Goal: Task Accomplishment & Management: Manage account settings

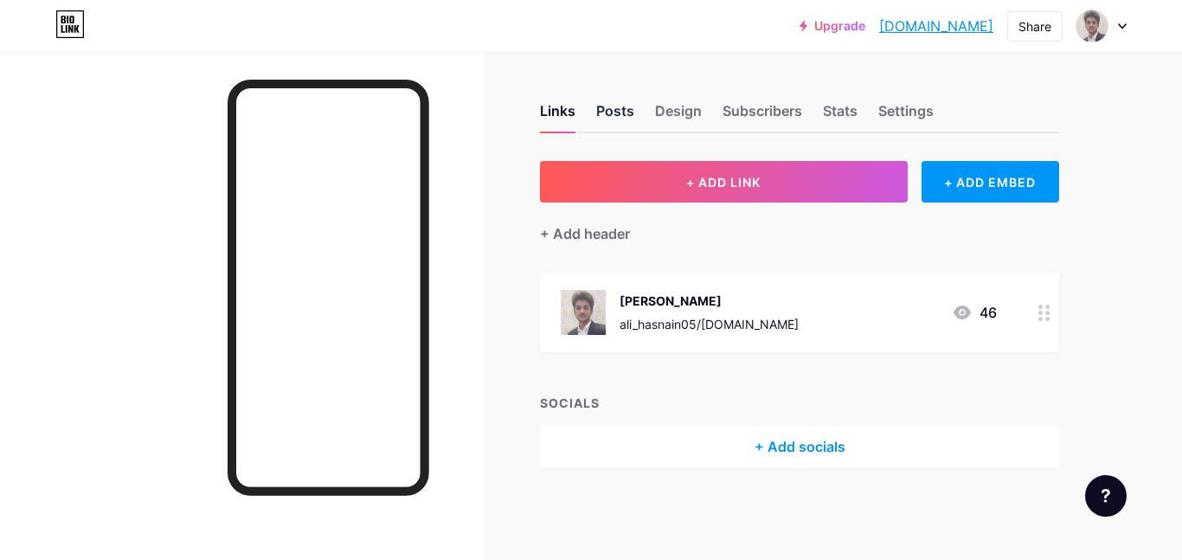
click at [627, 114] on div "Posts" at bounding box center [615, 115] width 38 height 31
click at [665, 112] on div "Design" at bounding box center [678, 115] width 47 height 31
click at [853, 102] on div "Settings" at bounding box center [905, 115] width 55 height 31
click at [909, 115] on div "Settings" at bounding box center [905, 115] width 55 height 31
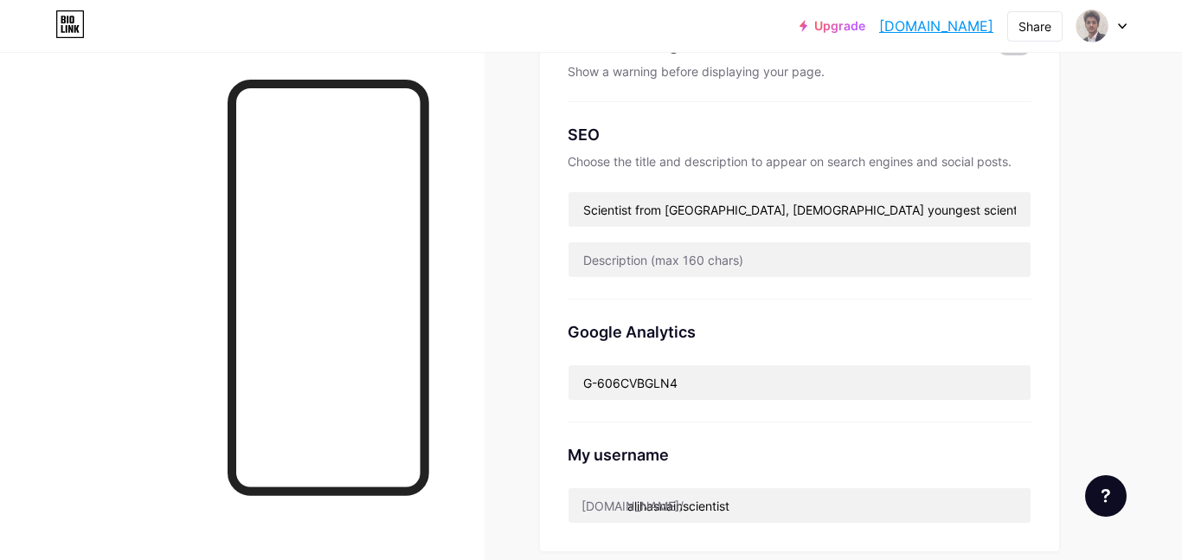
scroll to position [316, 0]
click at [726, 220] on input "Scientist from [GEOGRAPHIC_DATA], [DEMOGRAPHIC_DATA] youngest scientist, Jhang,…" at bounding box center [800, 210] width 462 height 35
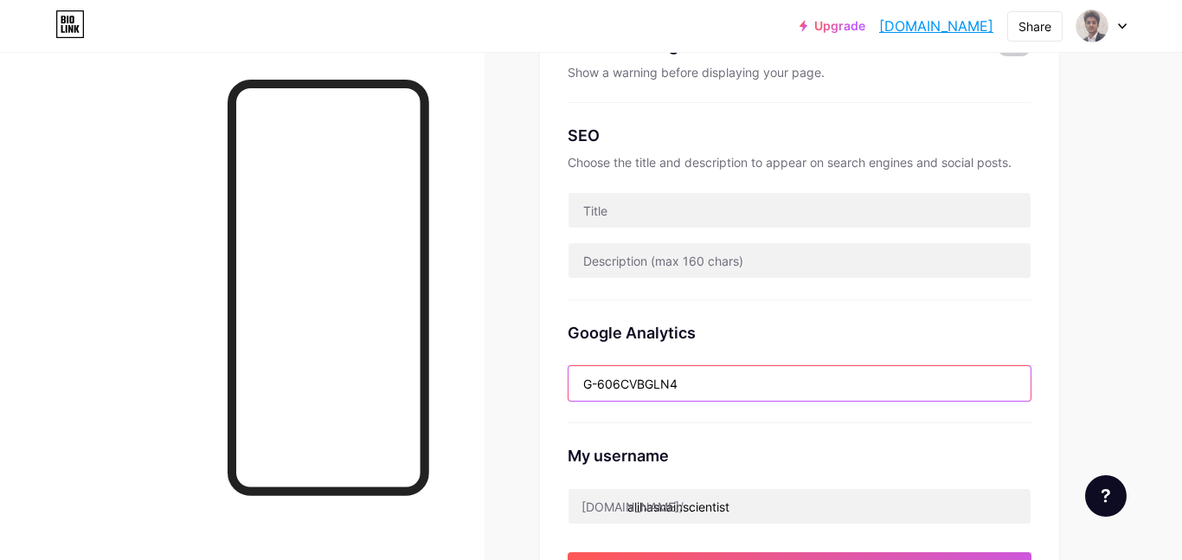
click at [703, 393] on input "G-606CVBGLN4" at bounding box center [800, 383] width 462 height 35
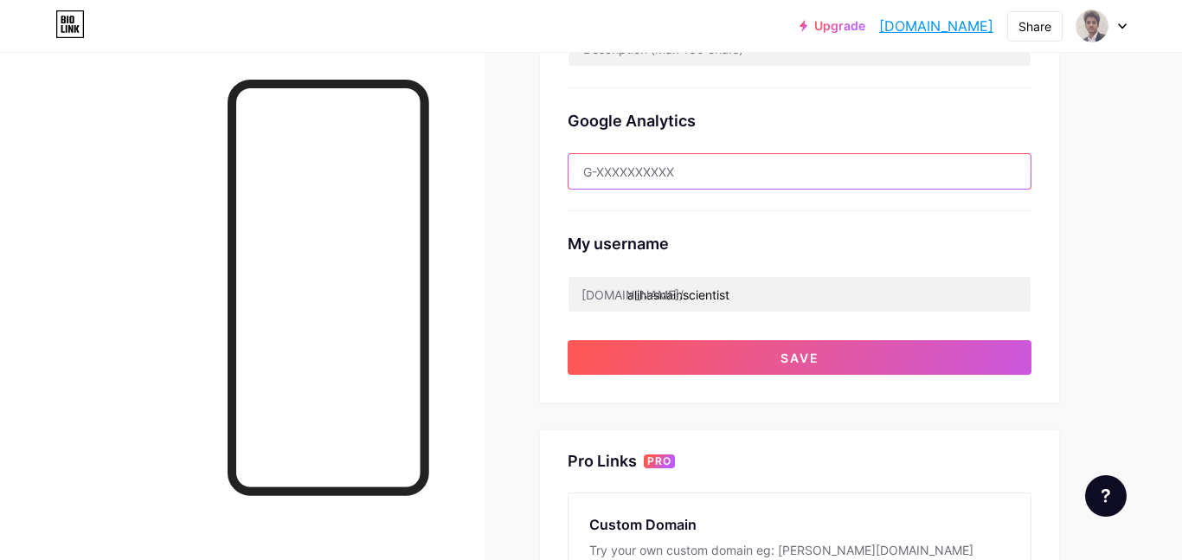
scroll to position [536, 0]
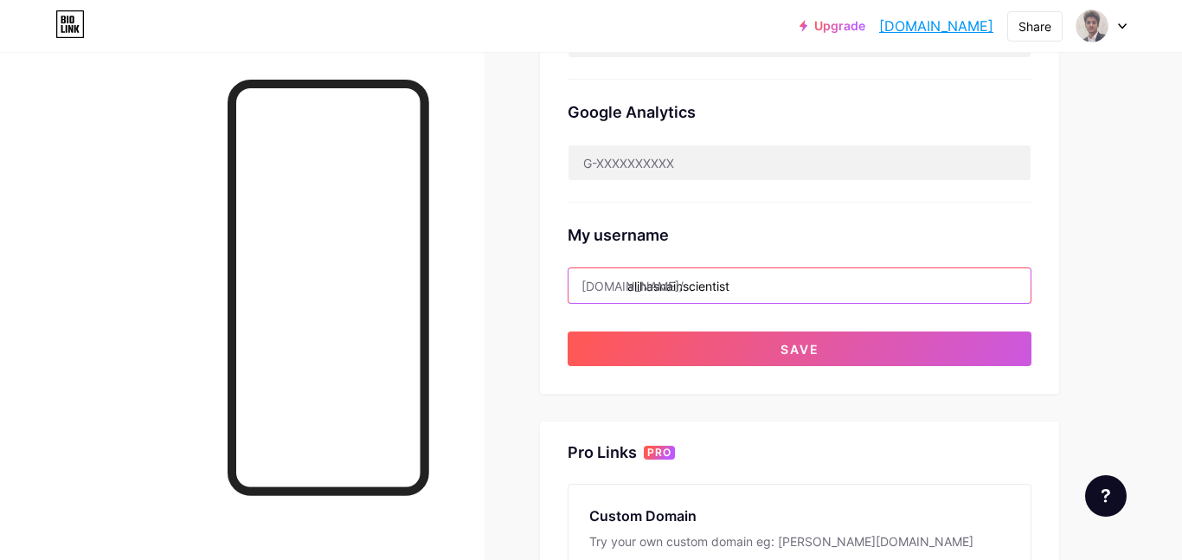
click at [633, 279] on input "alihasnainscientist" at bounding box center [800, 285] width 462 height 35
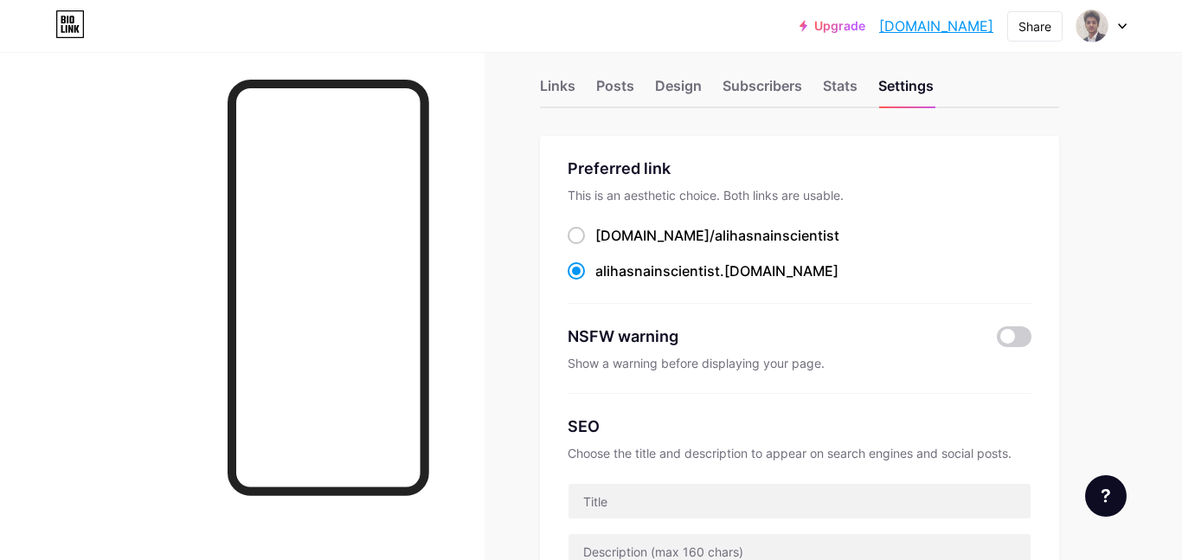
scroll to position [0, 0]
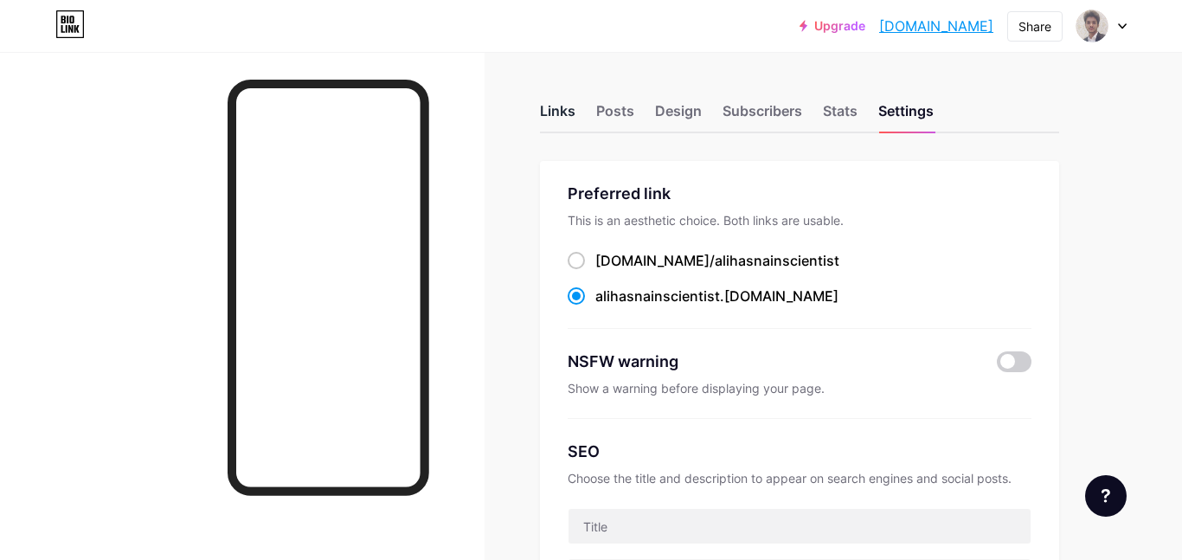
click at [564, 122] on div "Links" at bounding box center [557, 115] width 35 height 31
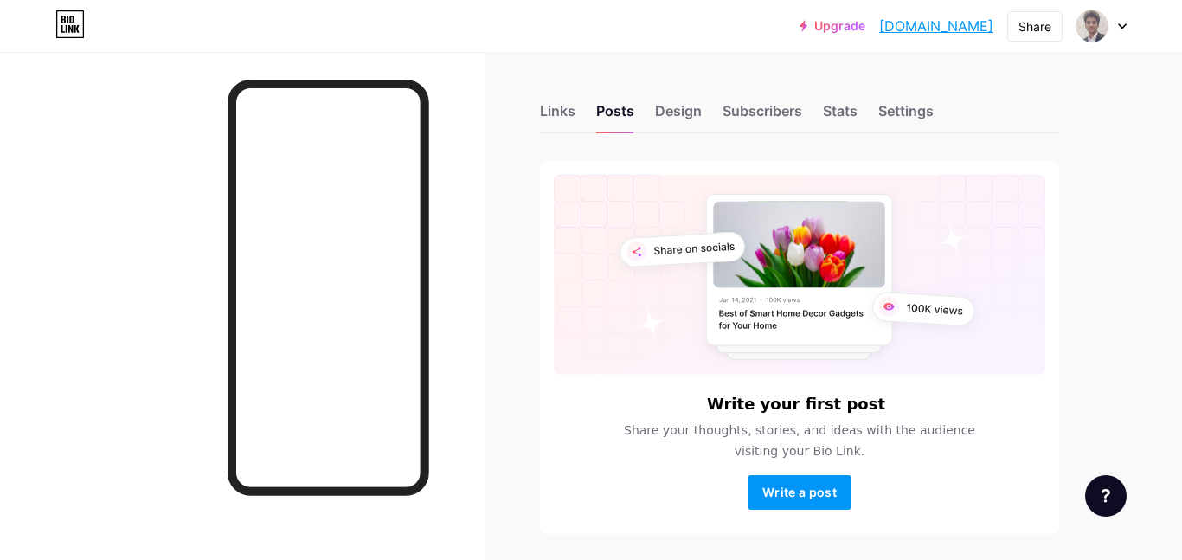
click at [861, 117] on div "Links Posts Design Subscribers Stats Settings" at bounding box center [799, 103] width 519 height 61
click at [847, 115] on div "Stats" at bounding box center [840, 115] width 35 height 31
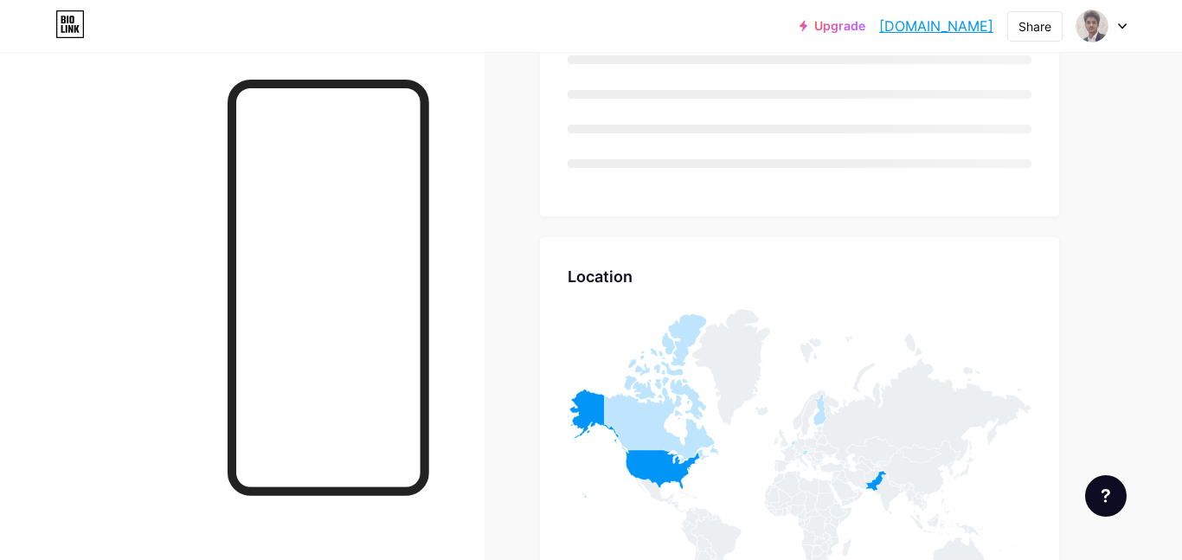
scroll to position [740, 0]
click at [941, 290] on div "Location Location" at bounding box center [799, 435] width 519 height 399
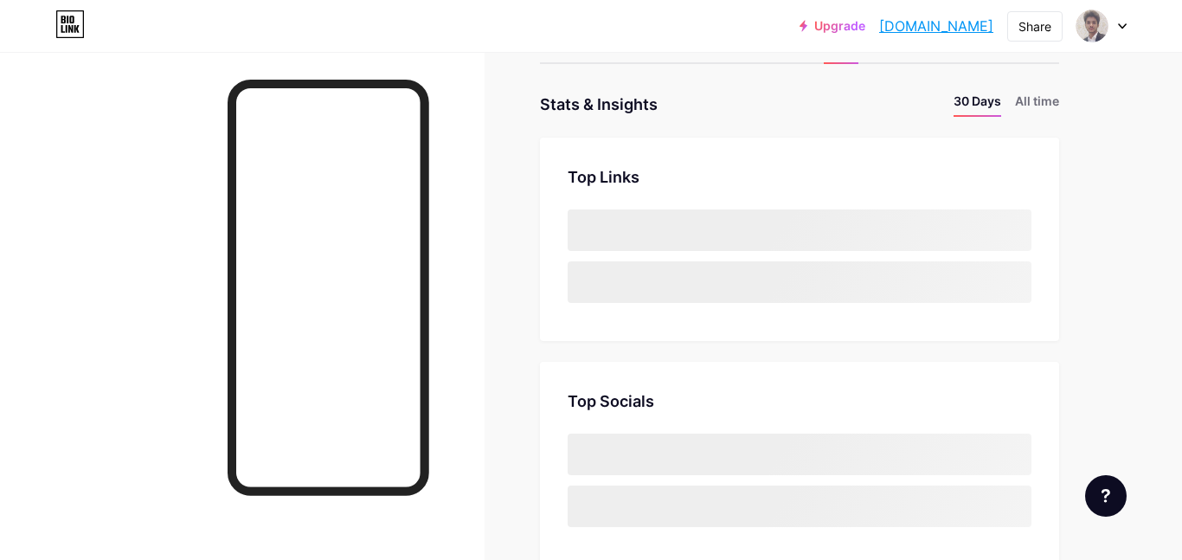
scroll to position [0, 0]
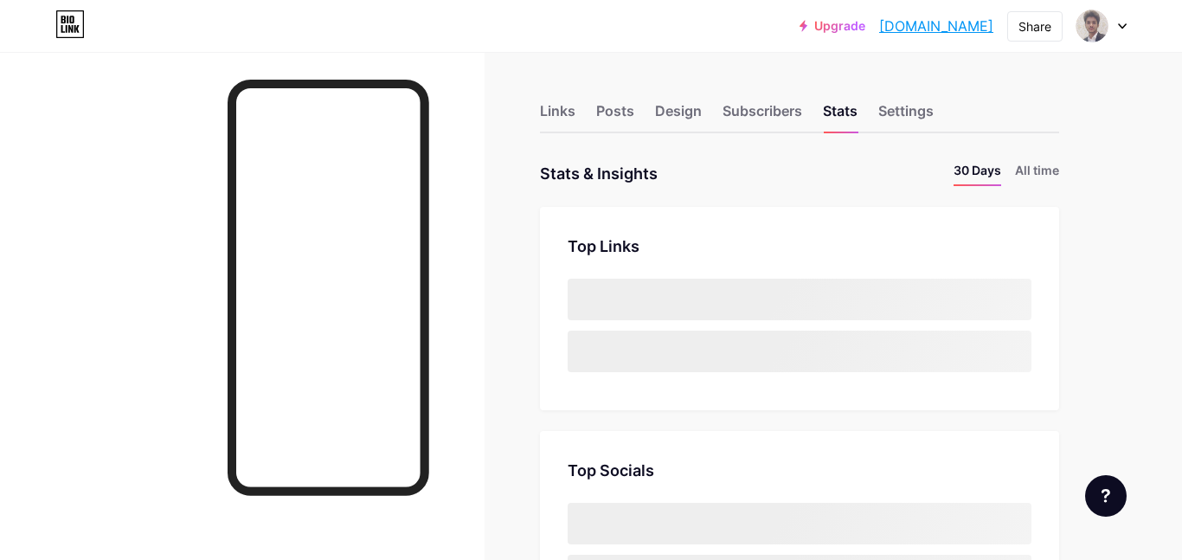
click at [1122, 29] on icon at bounding box center [1122, 26] width 9 height 6
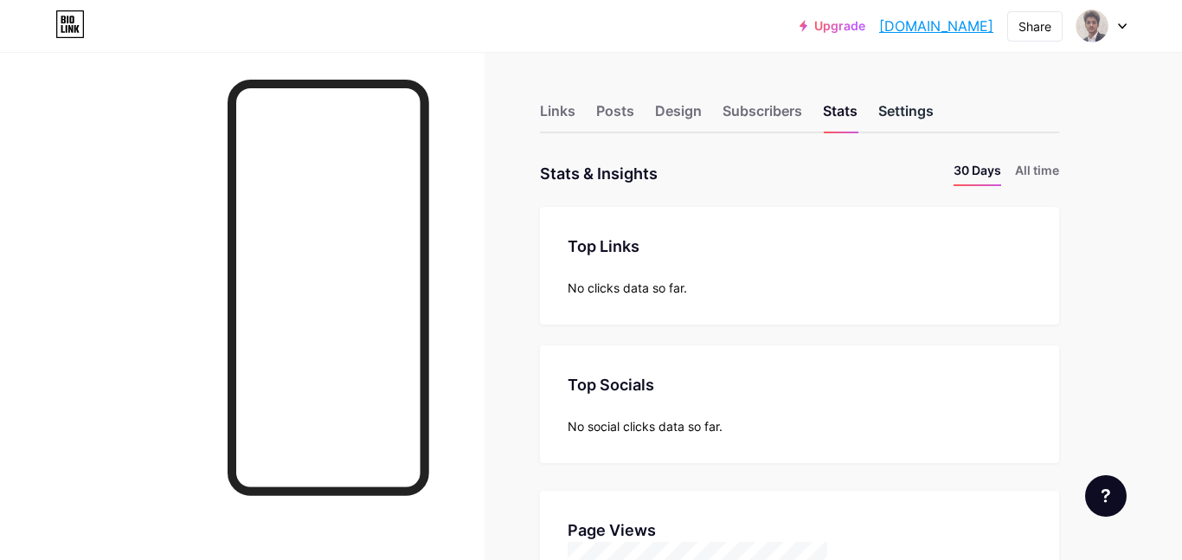
click at [922, 117] on div "Settings" at bounding box center [905, 115] width 55 height 31
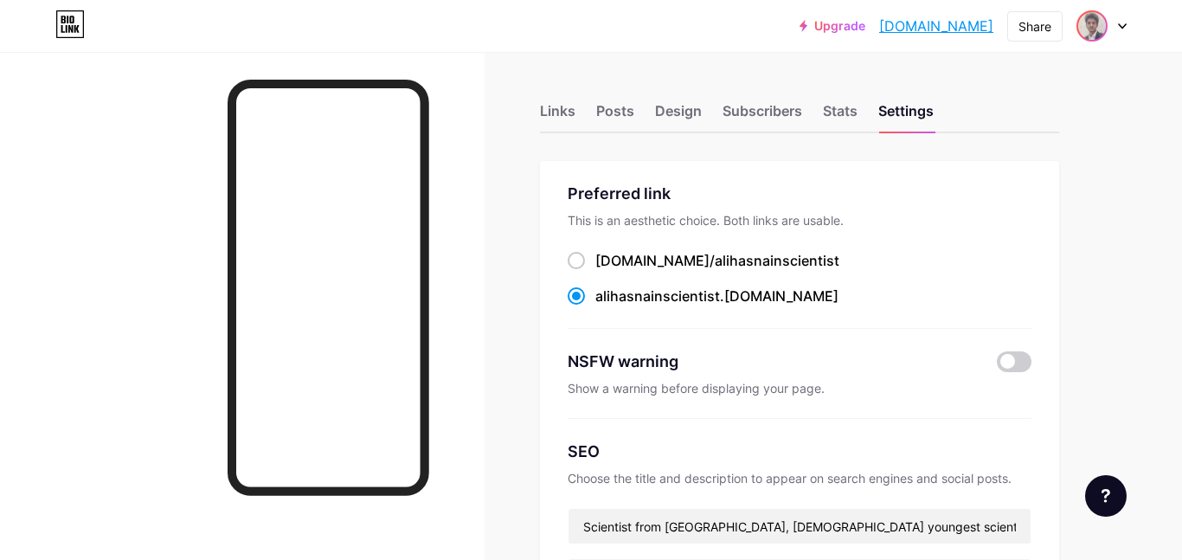
click at [1102, 21] on img at bounding box center [1092, 26] width 28 height 28
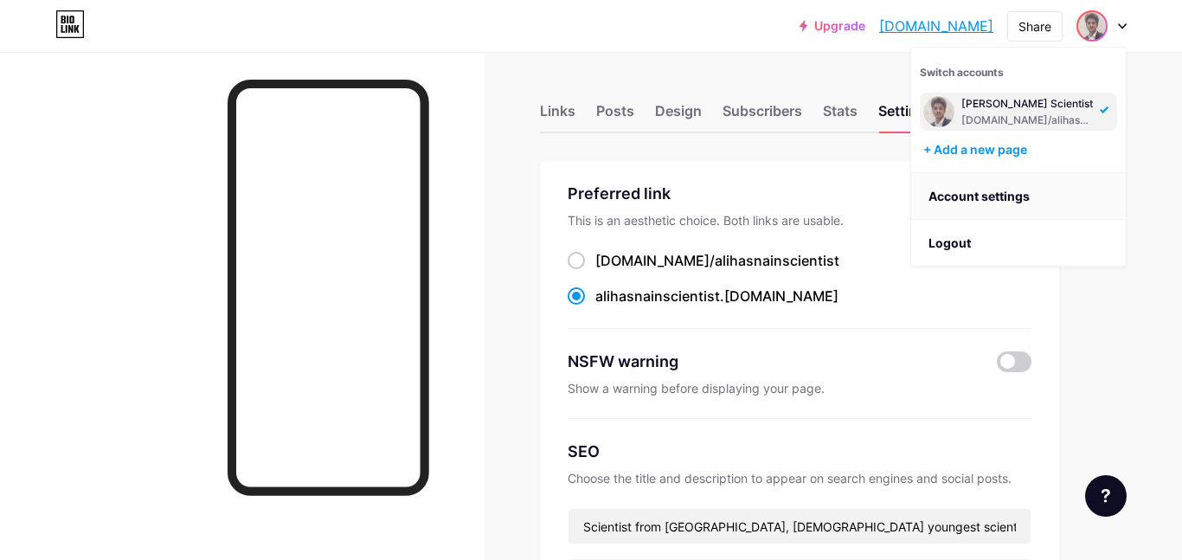
click at [973, 198] on link "Account settings" at bounding box center [1018, 196] width 215 height 47
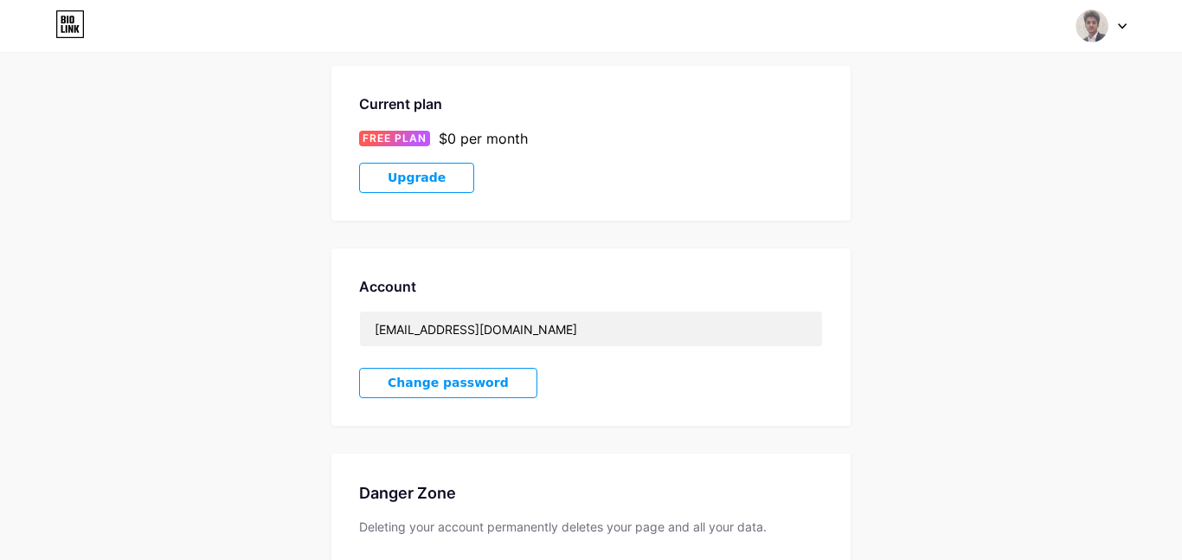
scroll to position [408, 0]
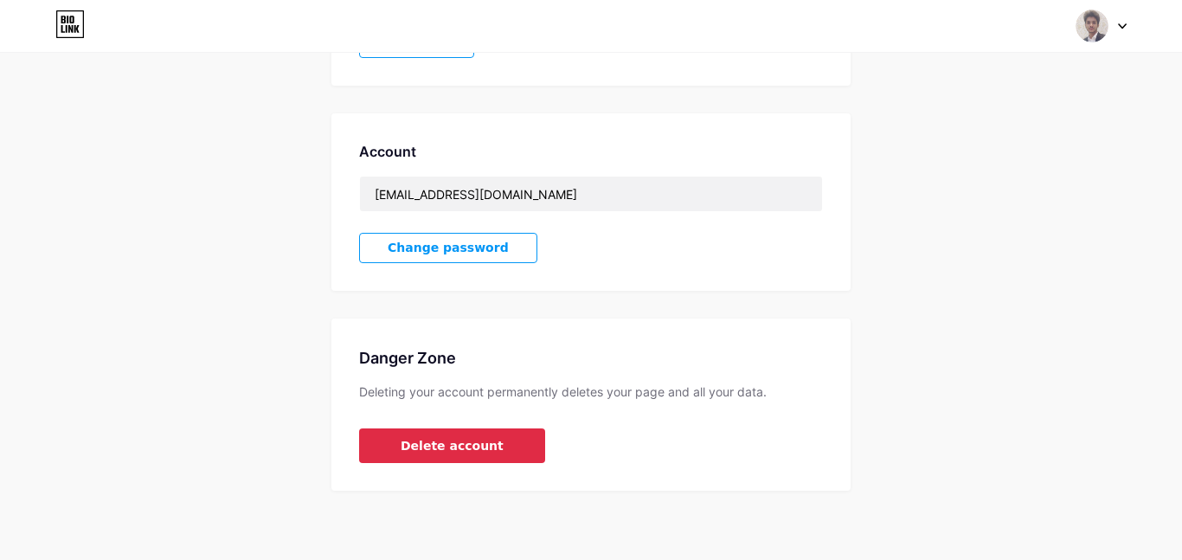
click at [504, 449] on button "Delete account" at bounding box center [452, 445] width 186 height 35
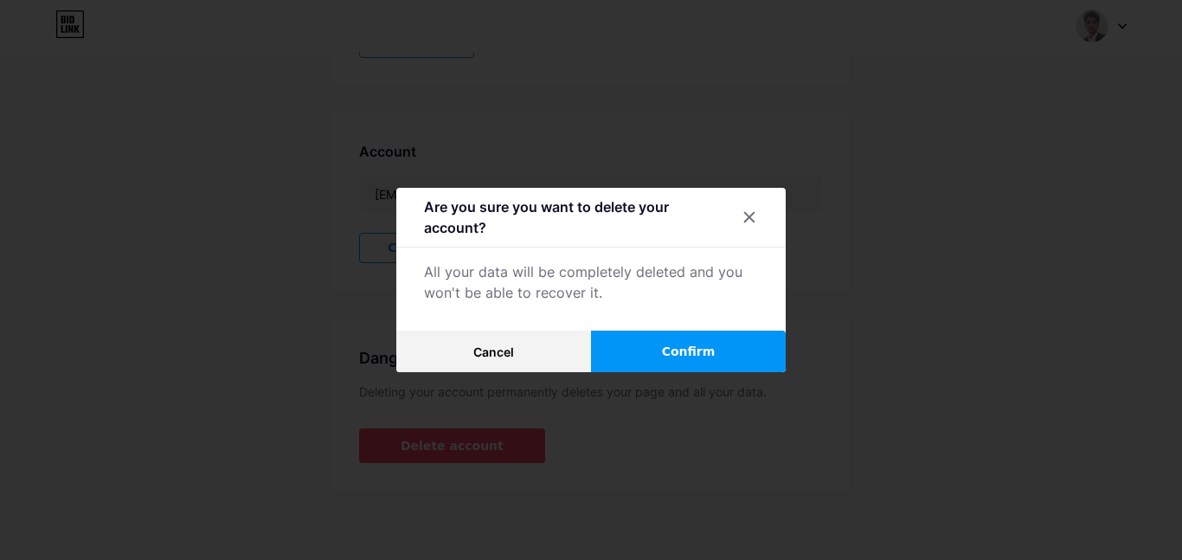
click at [638, 350] on button "Confirm" at bounding box center [688, 352] width 195 height 42
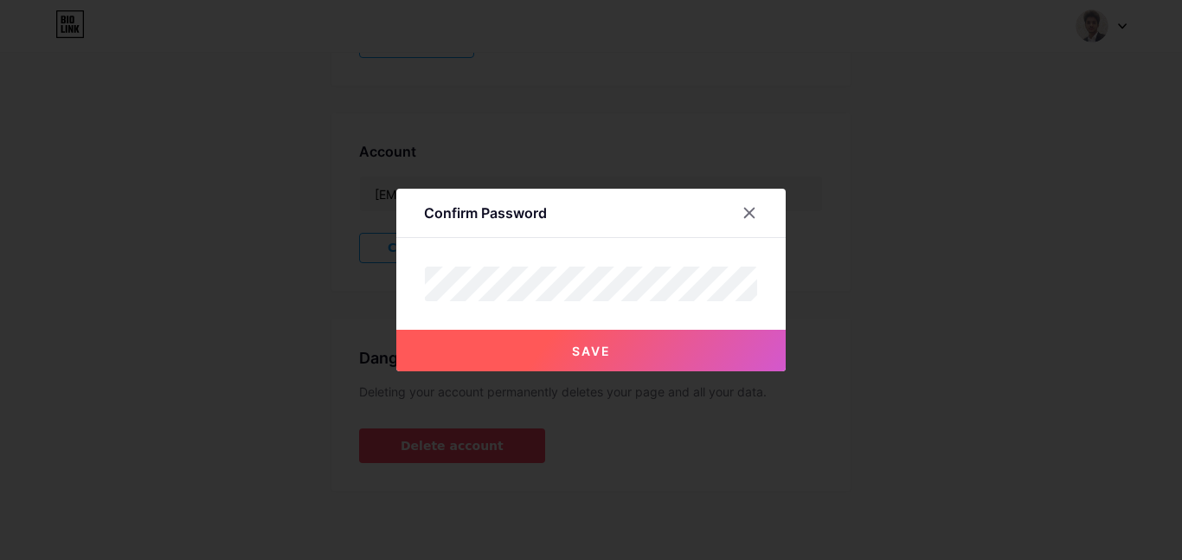
click at [634, 352] on button "Save" at bounding box center [590, 351] width 389 height 42
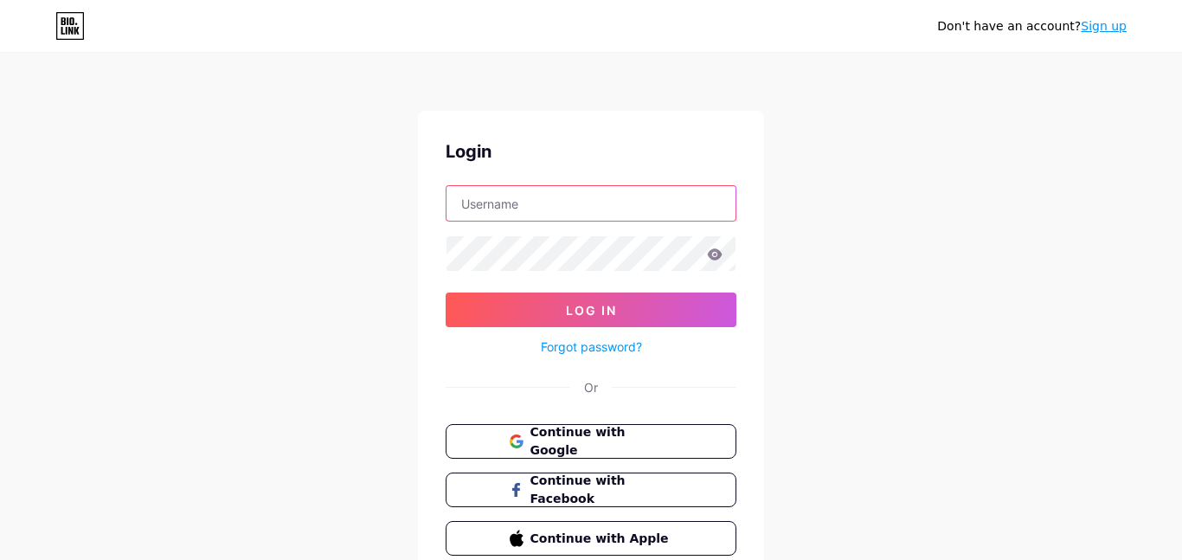
type input "[EMAIL_ADDRESS][DOMAIN_NAME]"
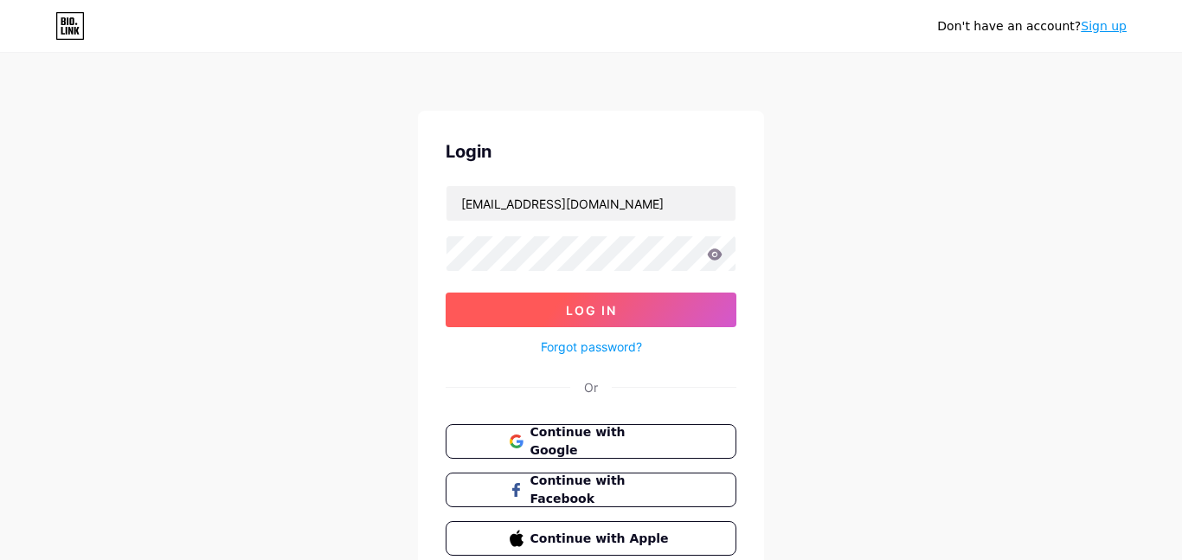
click at [698, 319] on button "Log In" at bounding box center [591, 309] width 291 height 35
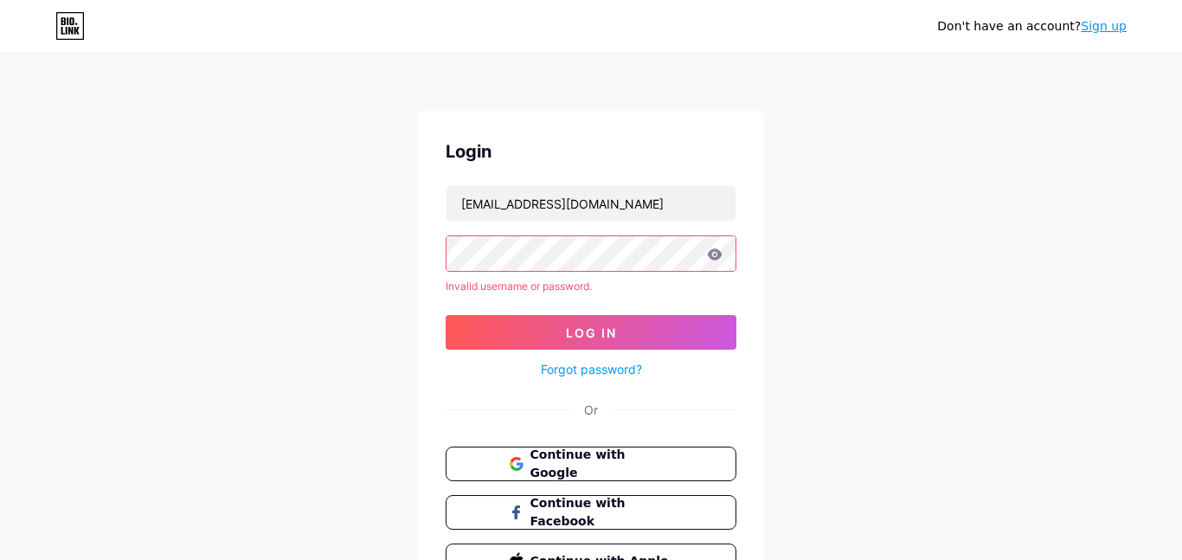
click at [713, 255] on icon at bounding box center [715, 254] width 16 height 12
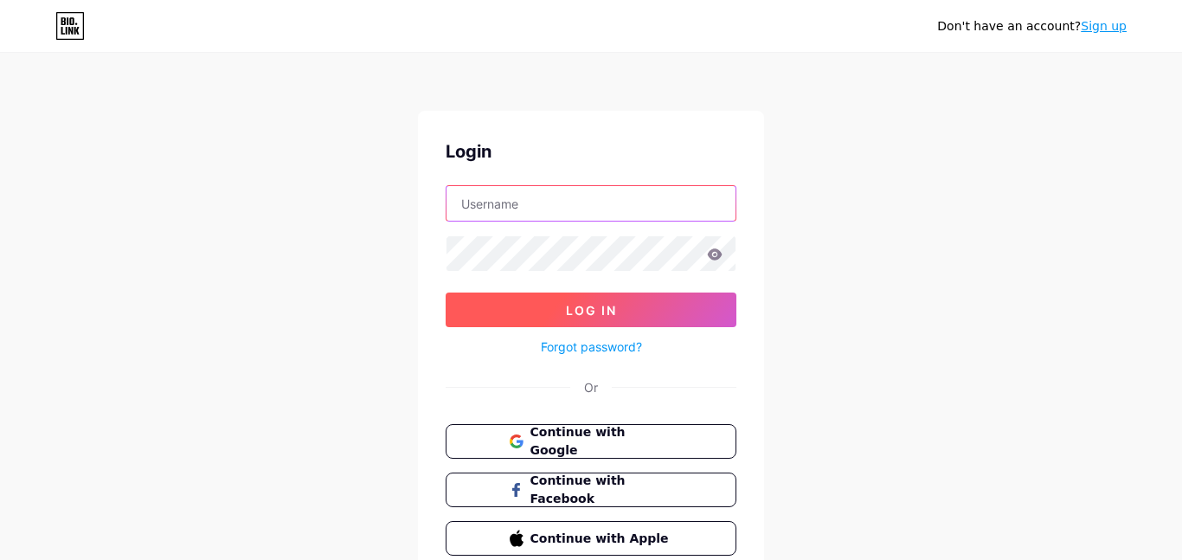
type input "[EMAIL_ADDRESS][DOMAIN_NAME]"
click at [674, 315] on button "Log In" at bounding box center [591, 309] width 291 height 35
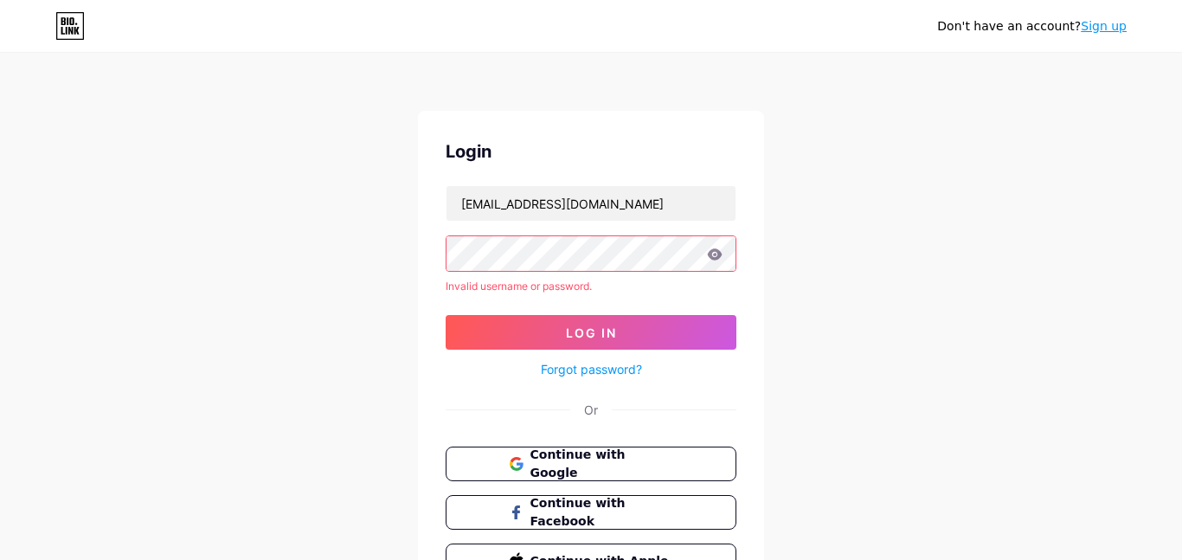
click at [710, 260] on icon at bounding box center [715, 254] width 16 height 12
click at [713, 255] on icon at bounding box center [715, 253] width 15 height 11
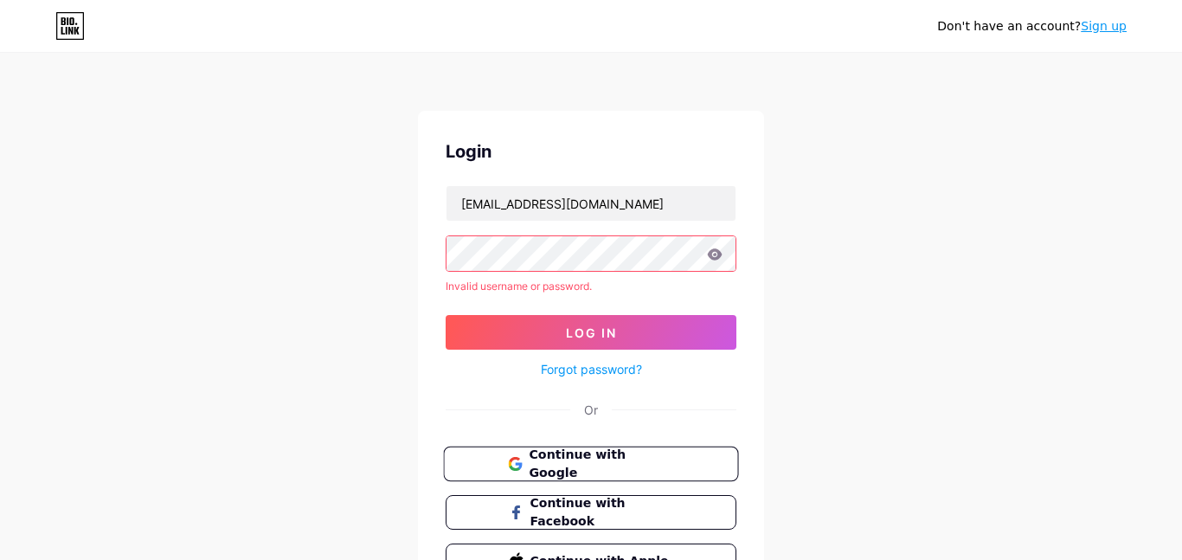
click at [618, 455] on span "Continue with Google" at bounding box center [601, 464] width 145 height 37
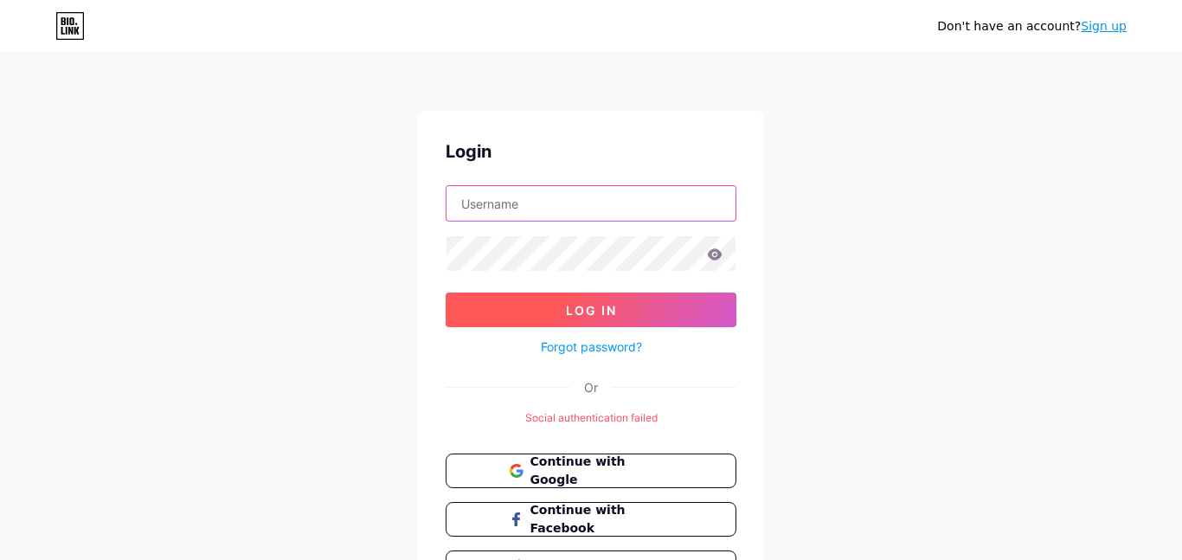
type input "[EMAIL_ADDRESS][DOMAIN_NAME]"
click at [691, 303] on button "Log In" at bounding box center [591, 309] width 291 height 35
